Goal: Submit feedback/report problem

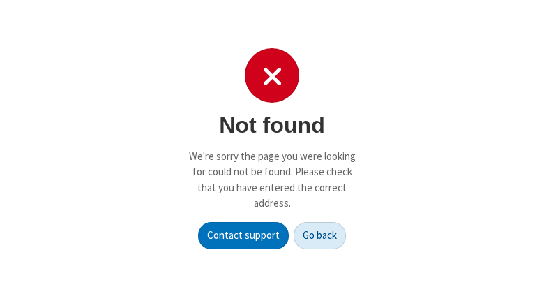
click at [320, 235] on button "Go back" at bounding box center [320, 236] width 52 height 28
click at [272, 153] on p "We're sorry the page you were looking for could not be found. Please check that…" at bounding box center [271, 180] width 167 height 63
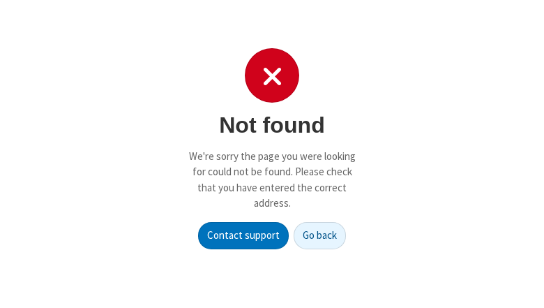
click at [272, 153] on p "We're sorry the page you were looking for could not be found. Please check that…" at bounding box center [271, 180] width 167 height 63
click at [320, 235] on button "Go back" at bounding box center [320, 236] width 52 height 28
click at [272, 153] on p "We're sorry the page you were looking for could not be found. Please check that…" at bounding box center [271, 180] width 167 height 63
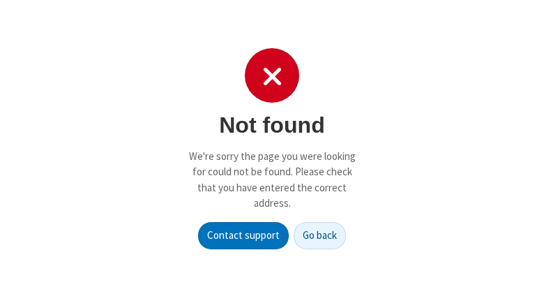
click at [272, 153] on p "We're sorry the page you were looking for could not be found. Please check that…" at bounding box center [271, 180] width 167 height 63
